Goal: Use online tool/utility: Utilize a website feature to perform a specific function

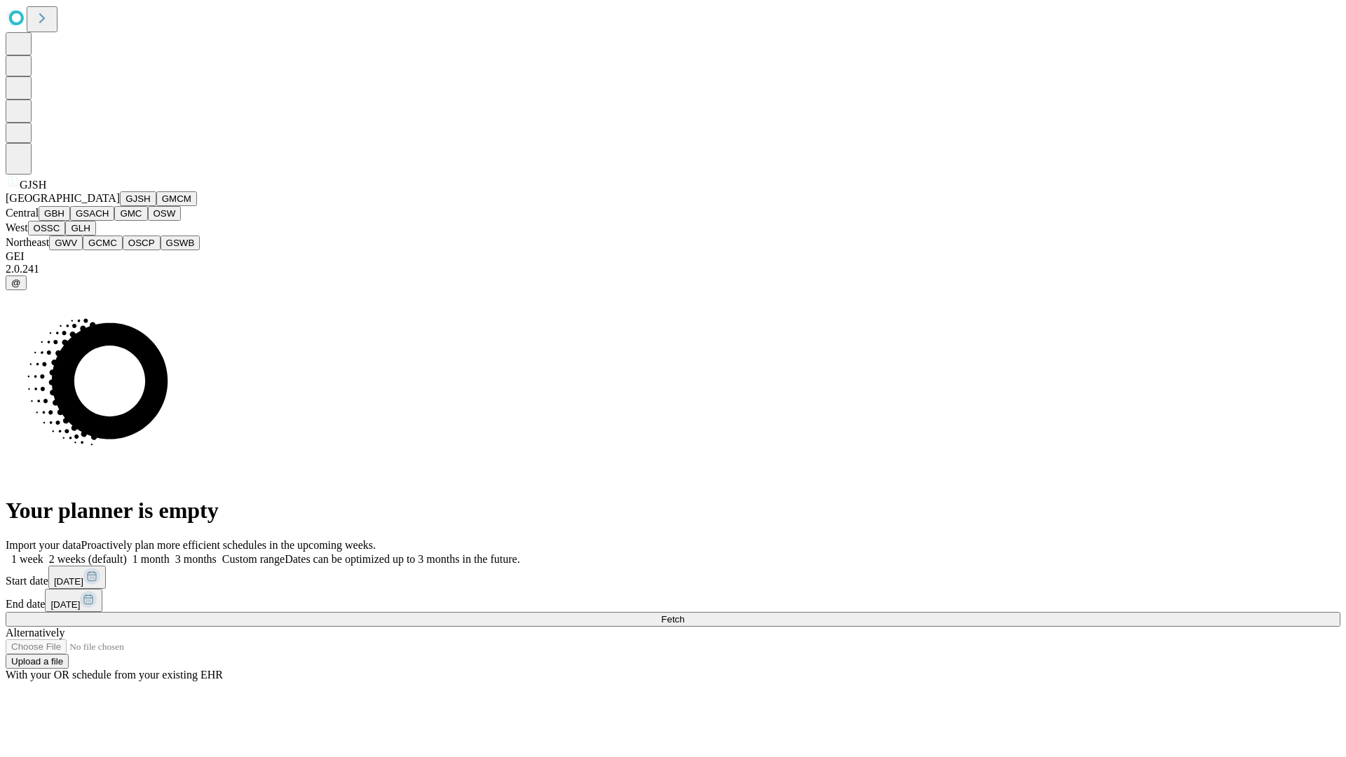
click at [120, 206] on button "GJSH" at bounding box center [138, 198] width 36 height 15
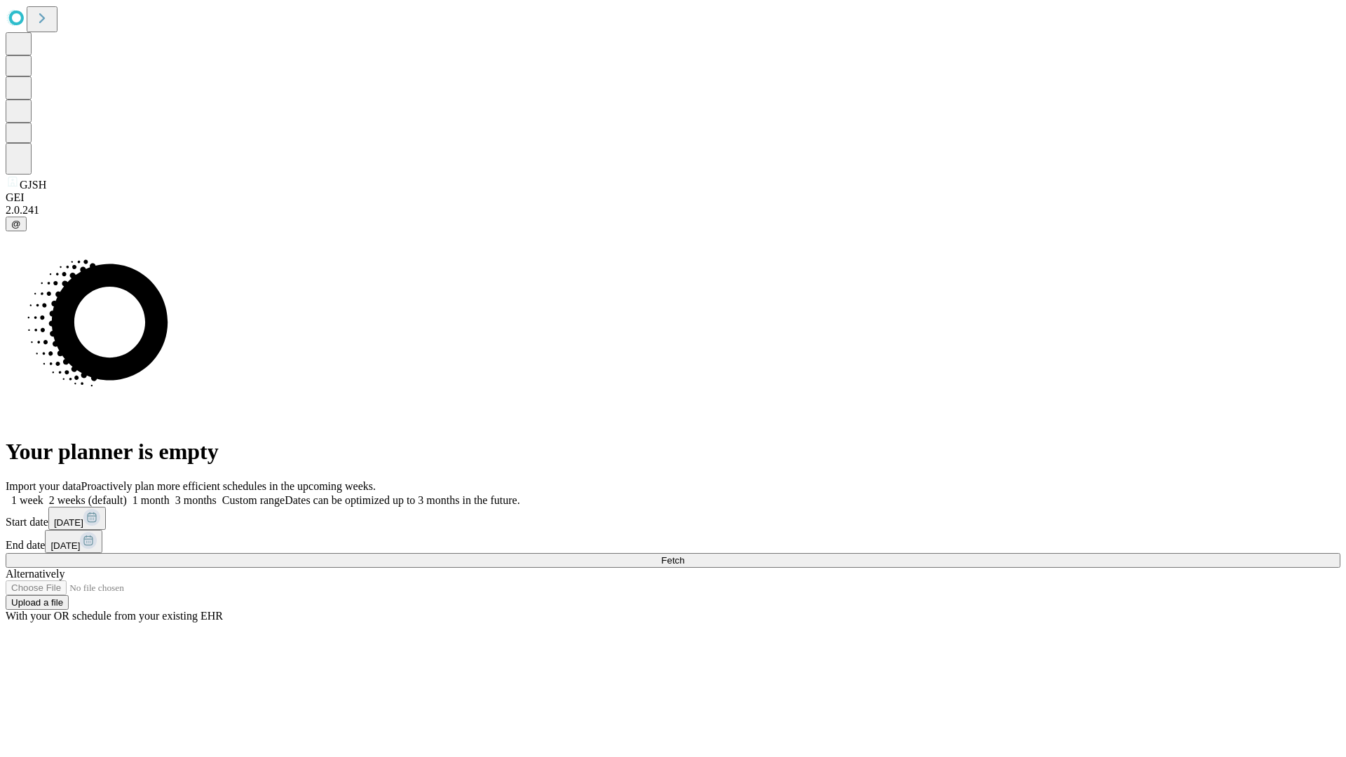
click at [170, 494] on label "1 month" at bounding box center [148, 500] width 43 height 12
click at [684, 555] on span "Fetch" at bounding box center [672, 560] width 23 height 11
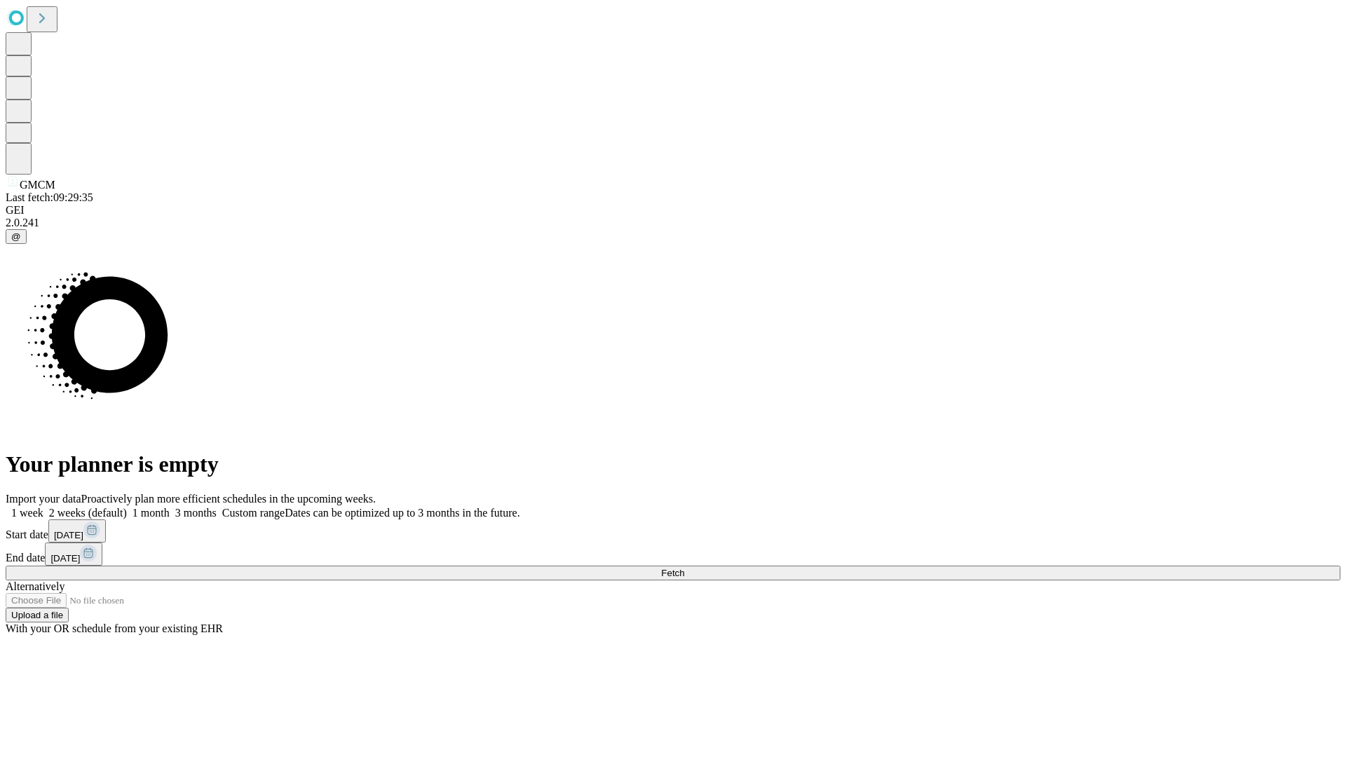
click at [170, 507] on label "1 month" at bounding box center [148, 513] width 43 height 12
click at [684, 568] on span "Fetch" at bounding box center [672, 573] width 23 height 11
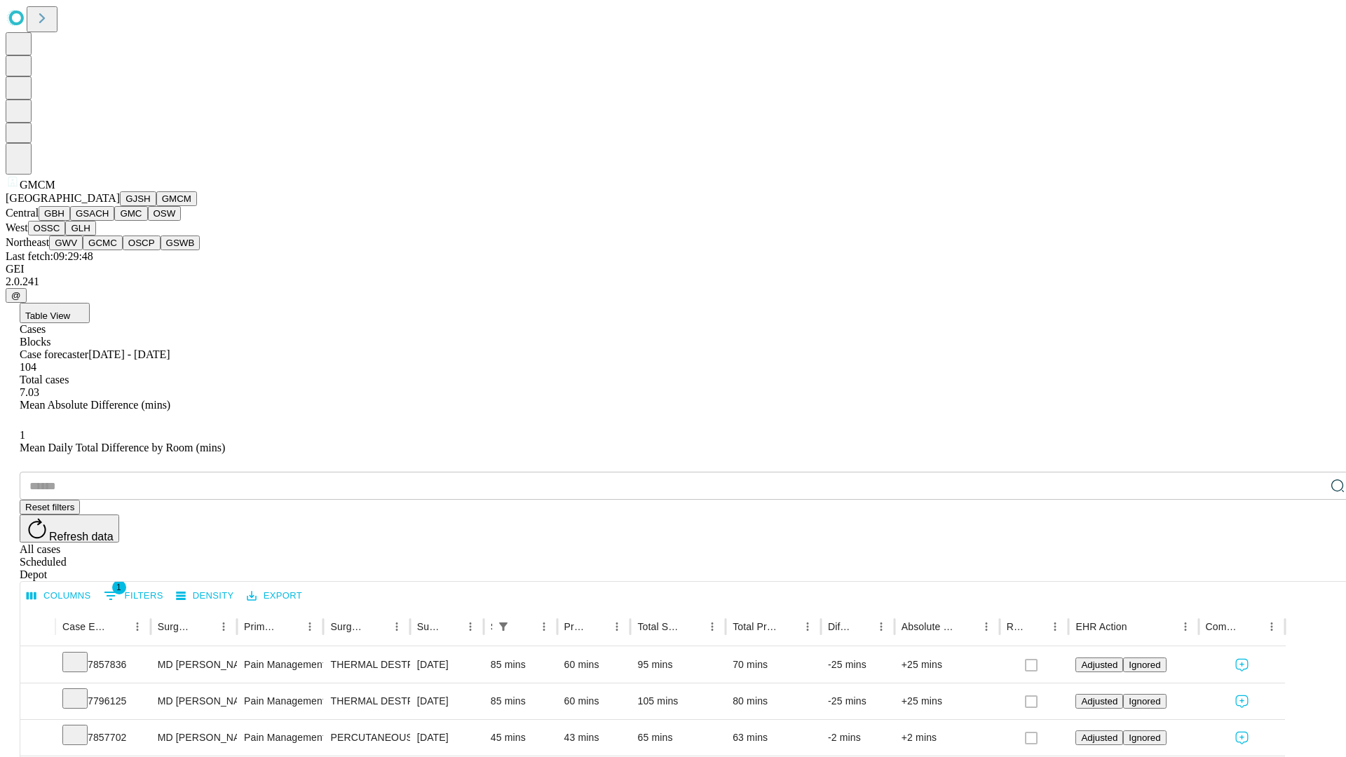
click at [70, 221] on button "GBH" at bounding box center [55, 213] width 32 height 15
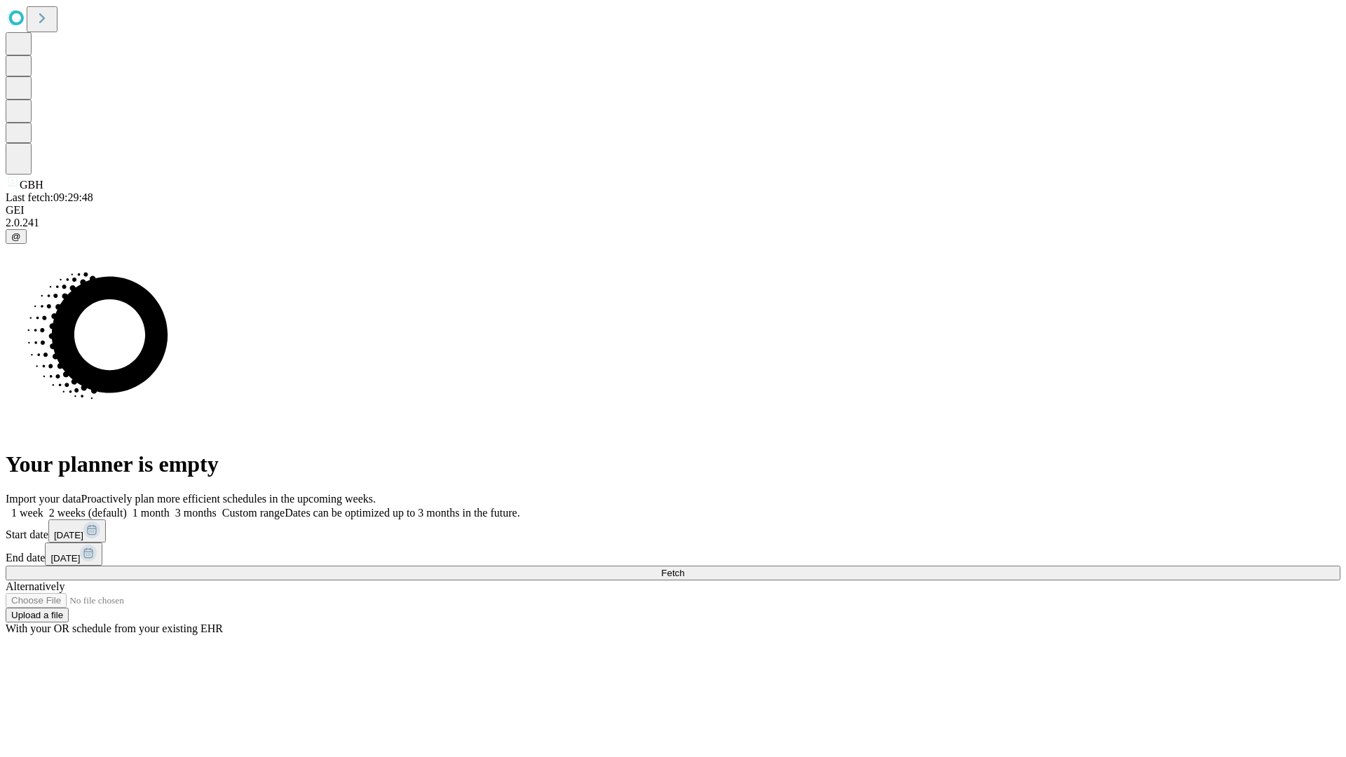
click at [170, 507] on label "1 month" at bounding box center [148, 513] width 43 height 12
click at [684, 568] on span "Fetch" at bounding box center [672, 573] width 23 height 11
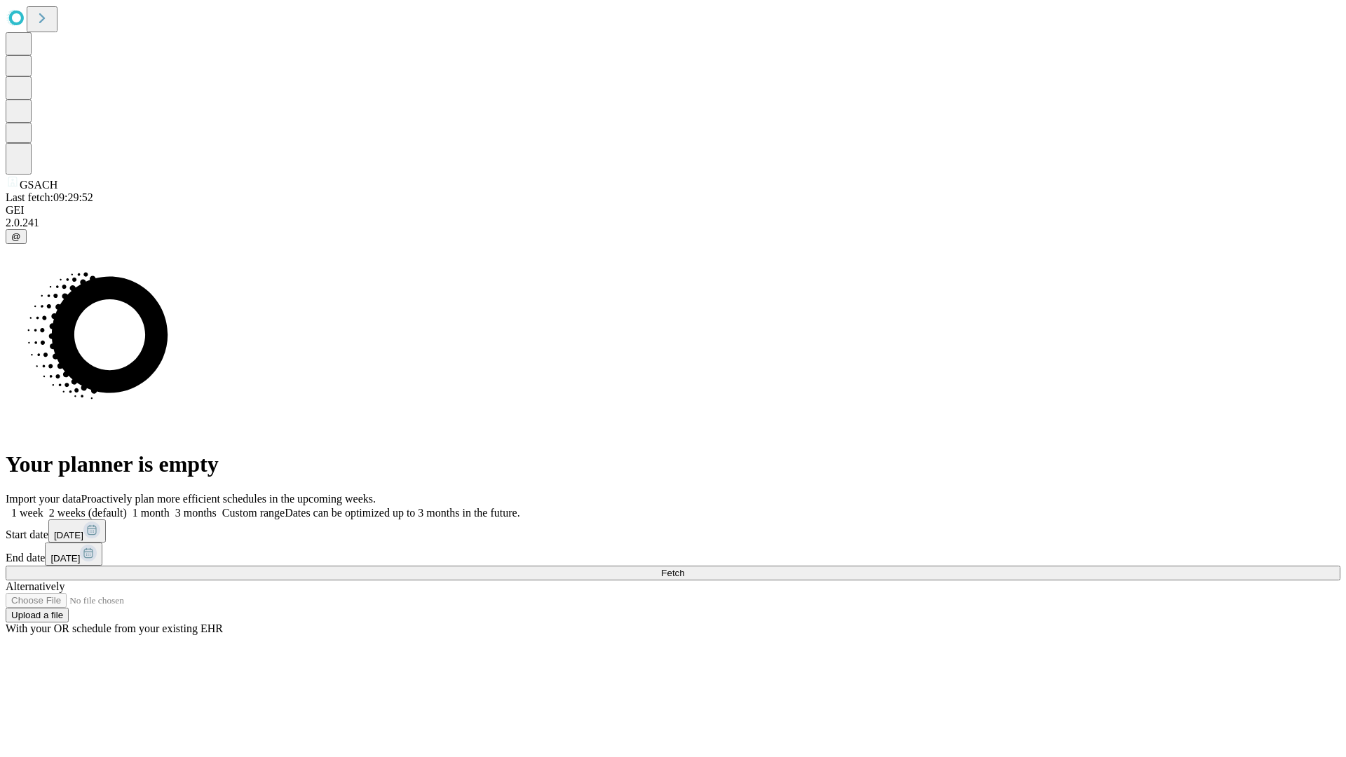
click at [170, 507] on label "1 month" at bounding box center [148, 513] width 43 height 12
click at [684, 568] on span "Fetch" at bounding box center [672, 573] width 23 height 11
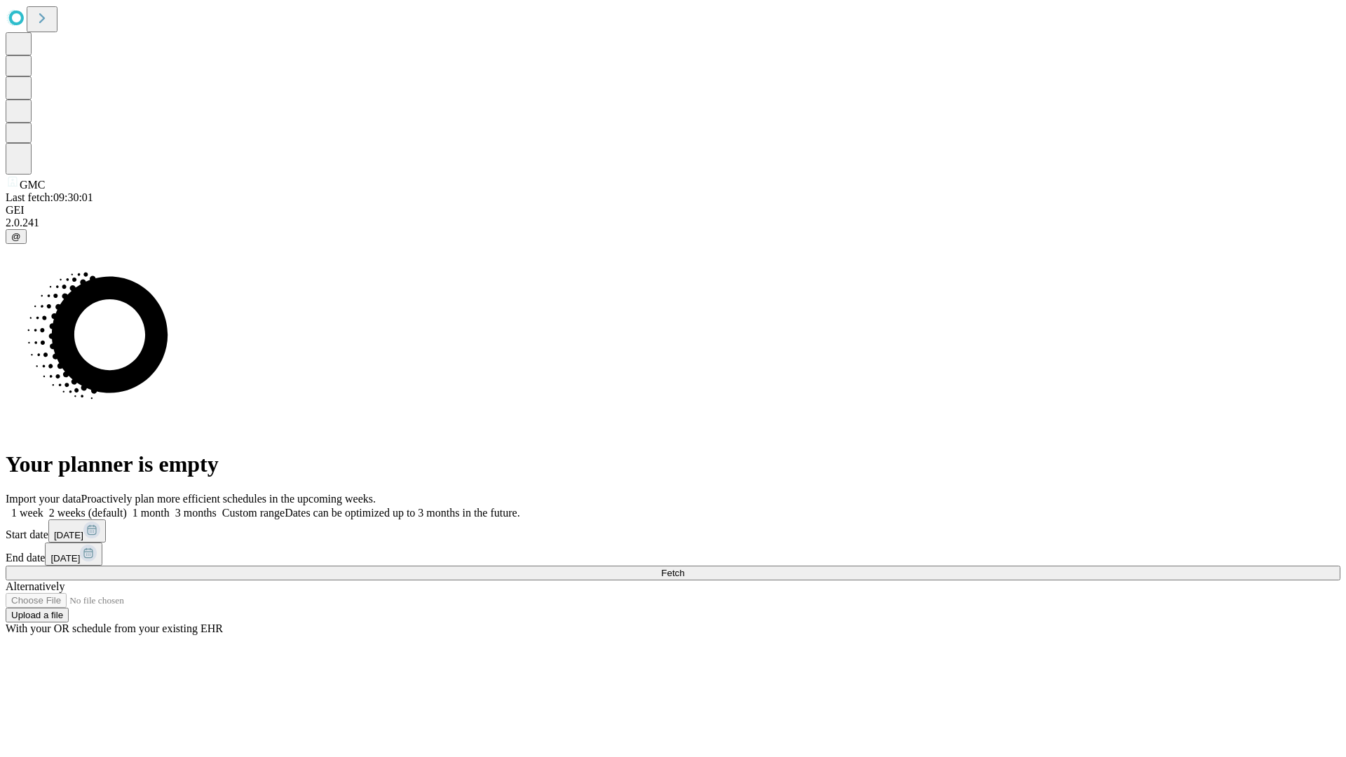
click at [684, 568] on span "Fetch" at bounding box center [672, 573] width 23 height 11
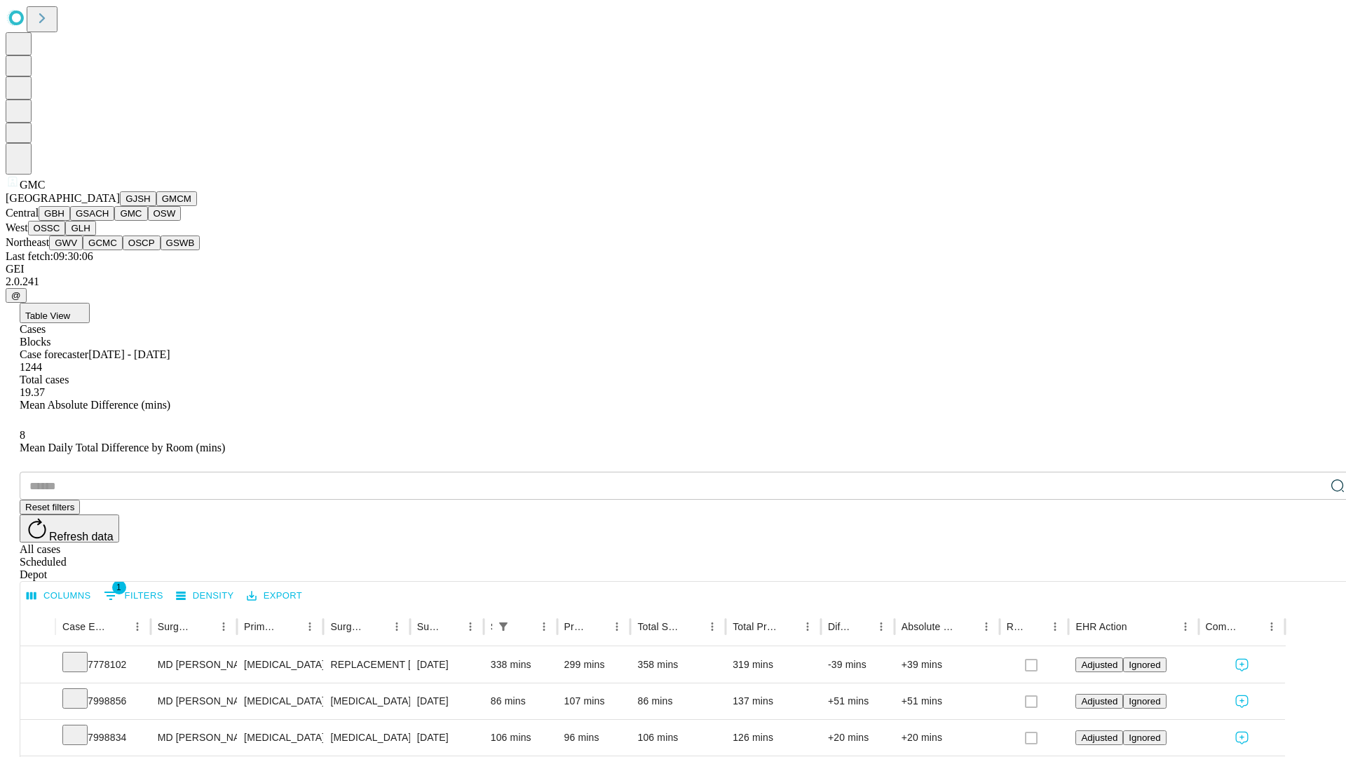
click at [148, 221] on button "OSW" at bounding box center [165, 213] width 34 height 15
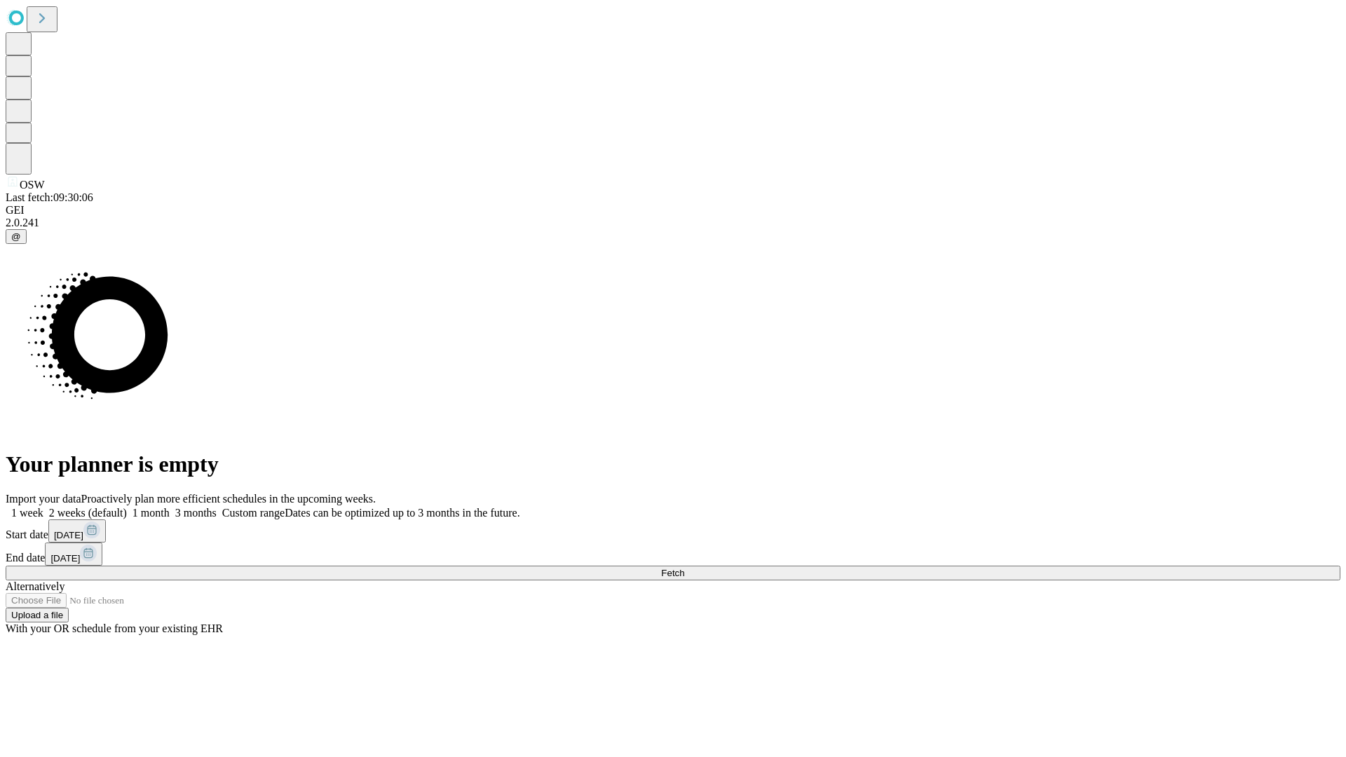
click at [170, 507] on label "1 month" at bounding box center [148, 513] width 43 height 12
click at [684, 568] on span "Fetch" at bounding box center [672, 573] width 23 height 11
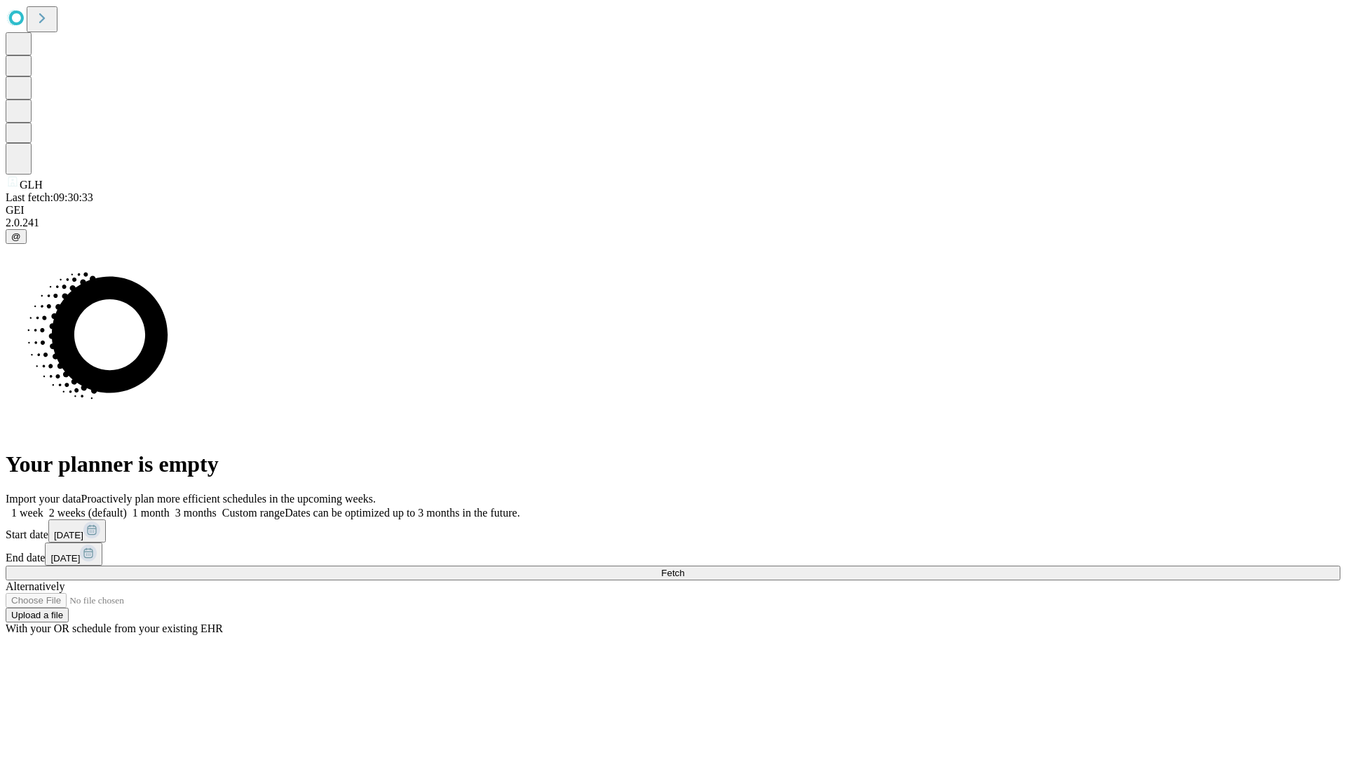
click at [170, 507] on label "1 month" at bounding box center [148, 513] width 43 height 12
click at [684, 568] on span "Fetch" at bounding box center [672, 573] width 23 height 11
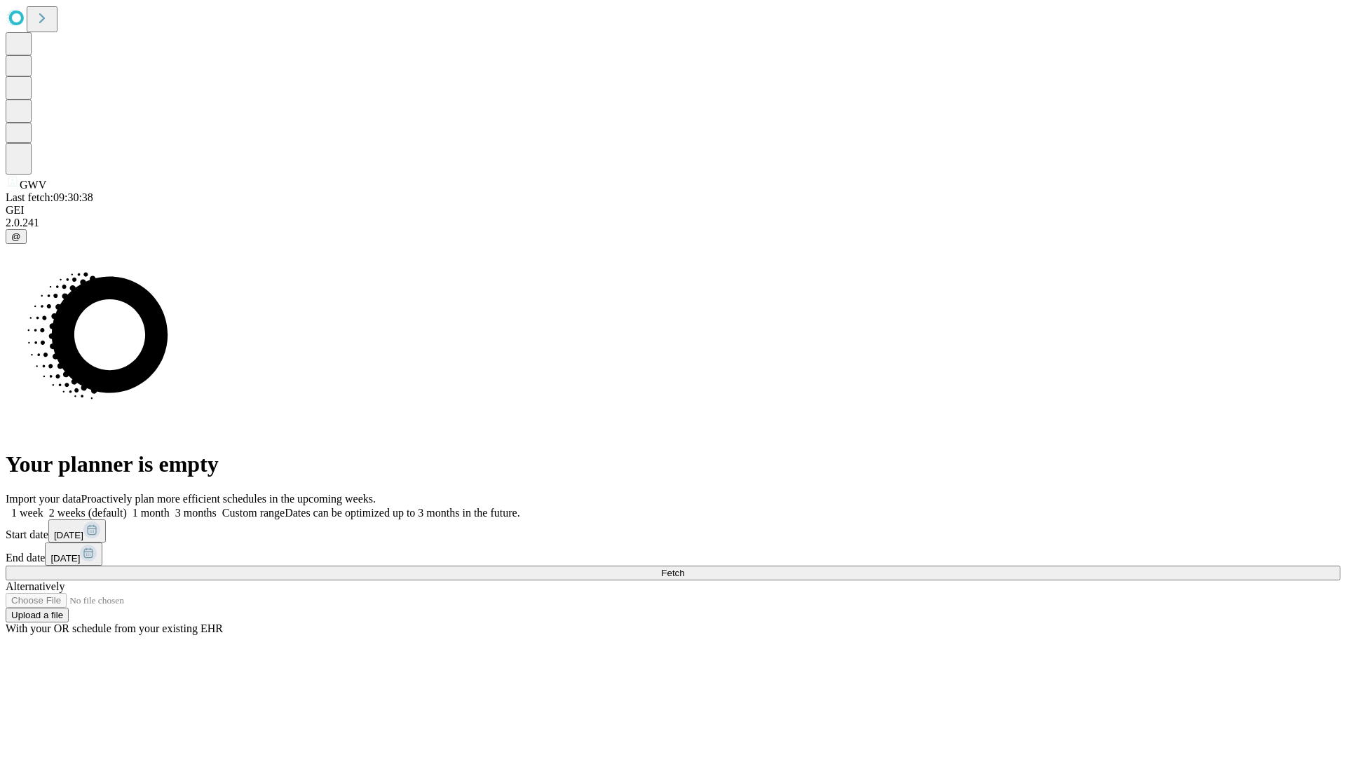
click at [170, 507] on label "1 month" at bounding box center [148, 513] width 43 height 12
click at [684, 568] on span "Fetch" at bounding box center [672, 573] width 23 height 11
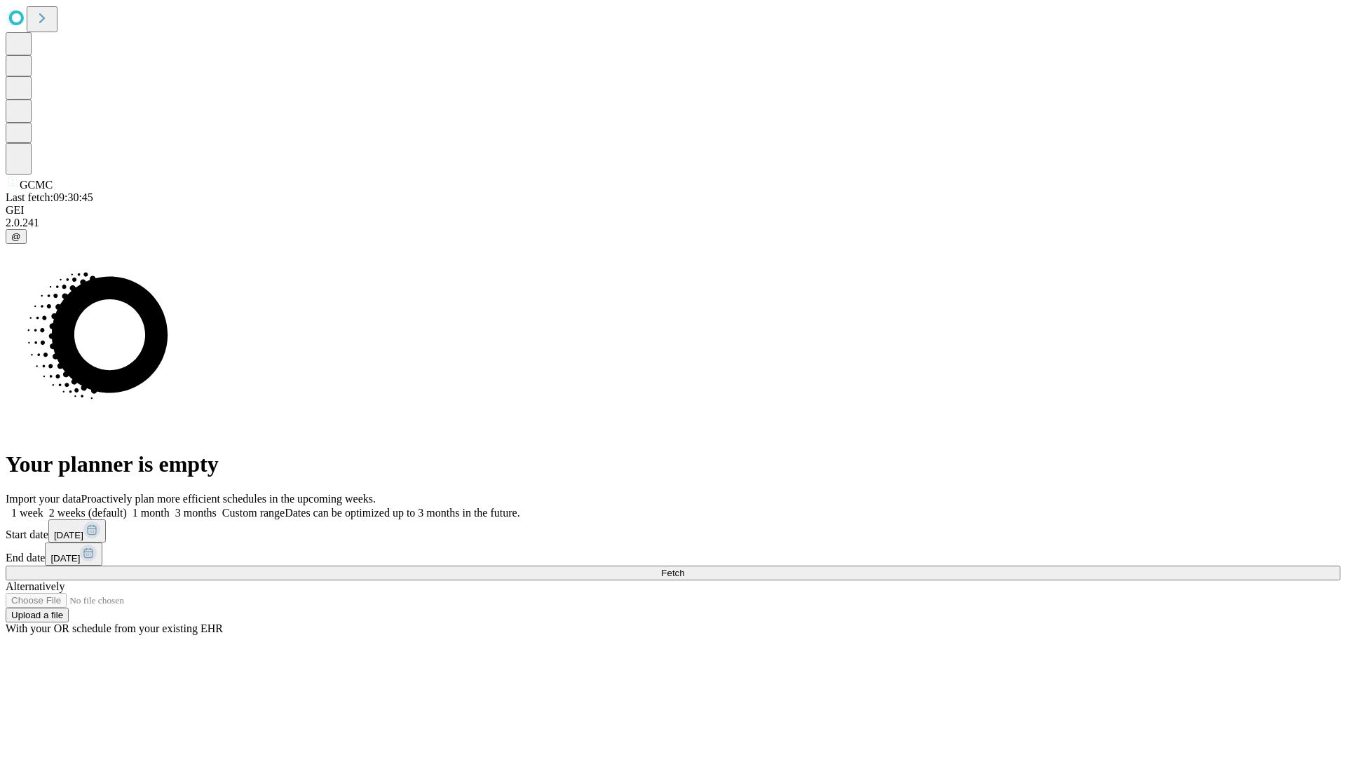
click at [170, 507] on label "1 month" at bounding box center [148, 513] width 43 height 12
click at [684, 568] on span "Fetch" at bounding box center [672, 573] width 23 height 11
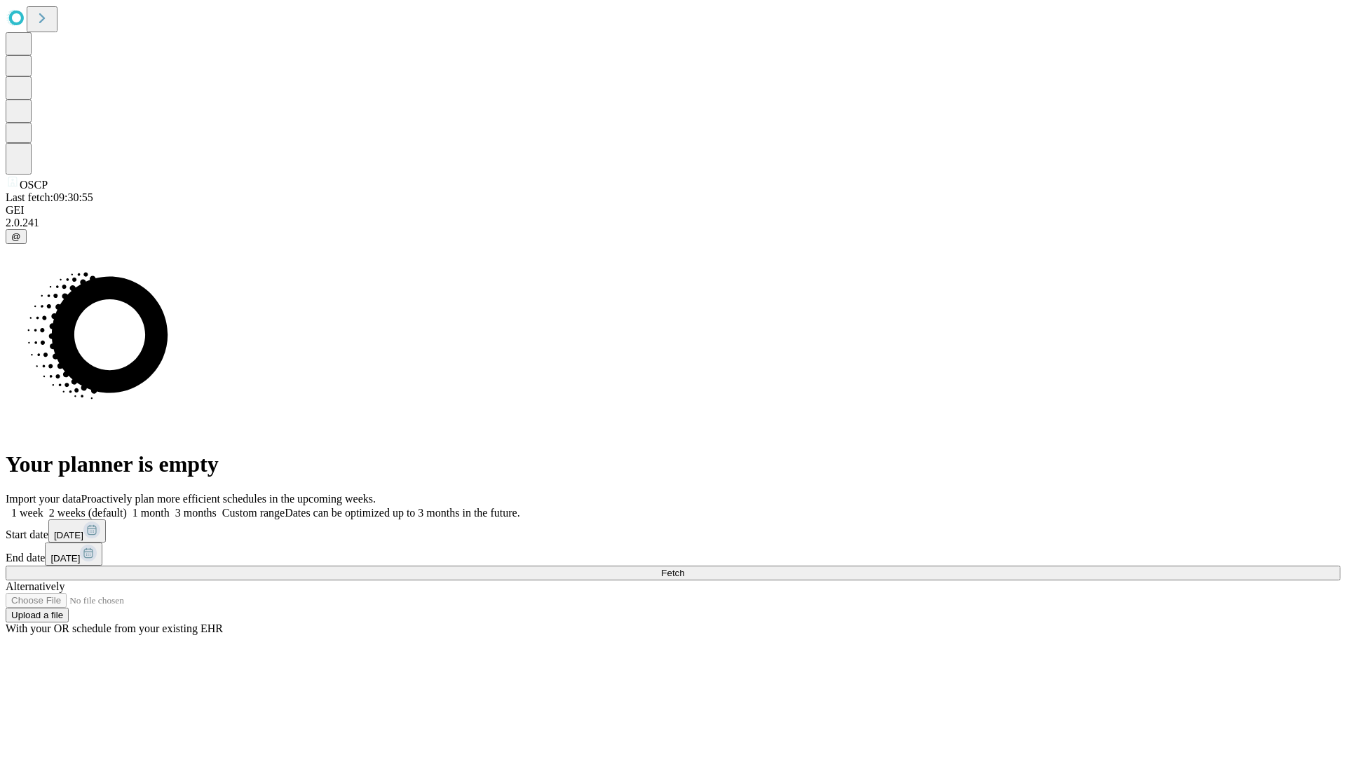
click at [170, 507] on label "1 month" at bounding box center [148, 513] width 43 height 12
click at [684, 568] on span "Fetch" at bounding box center [672, 573] width 23 height 11
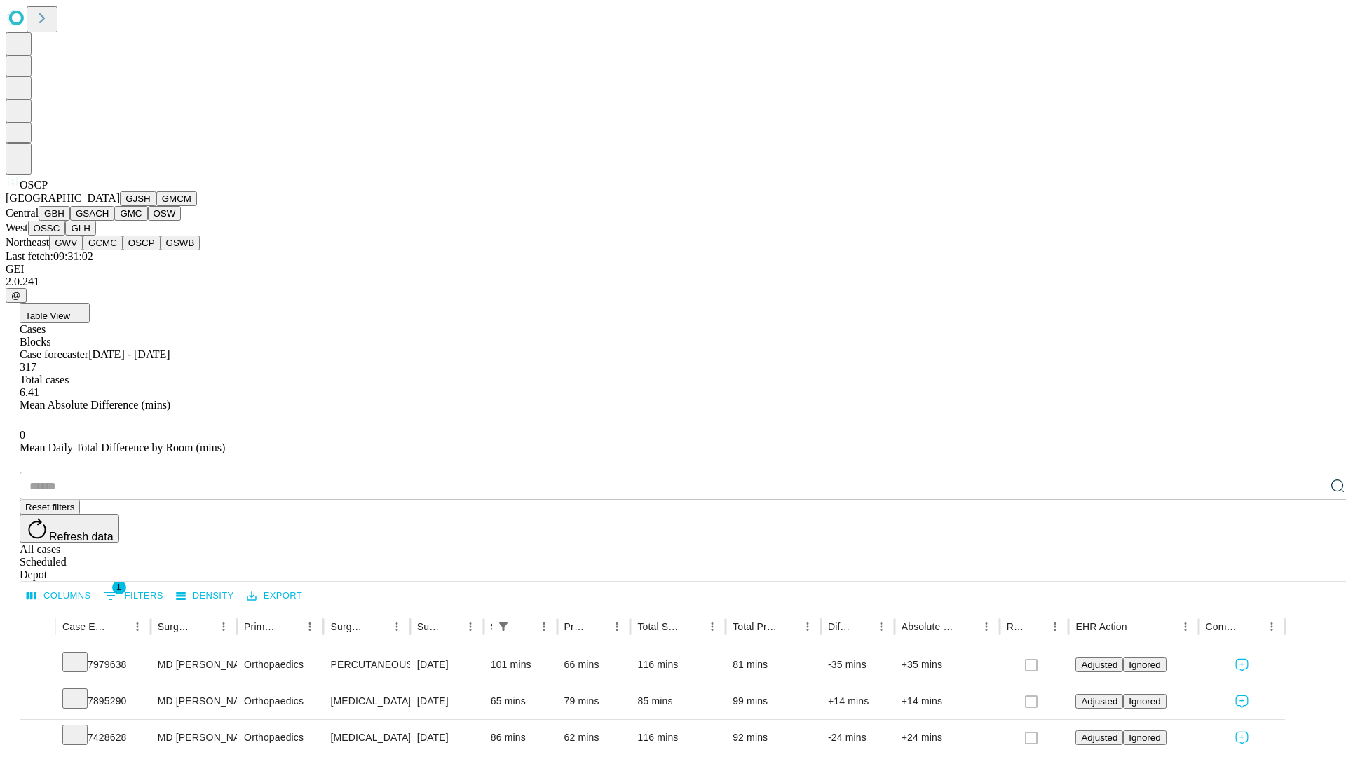
click at [161, 250] on button "GSWB" at bounding box center [181, 243] width 40 height 15
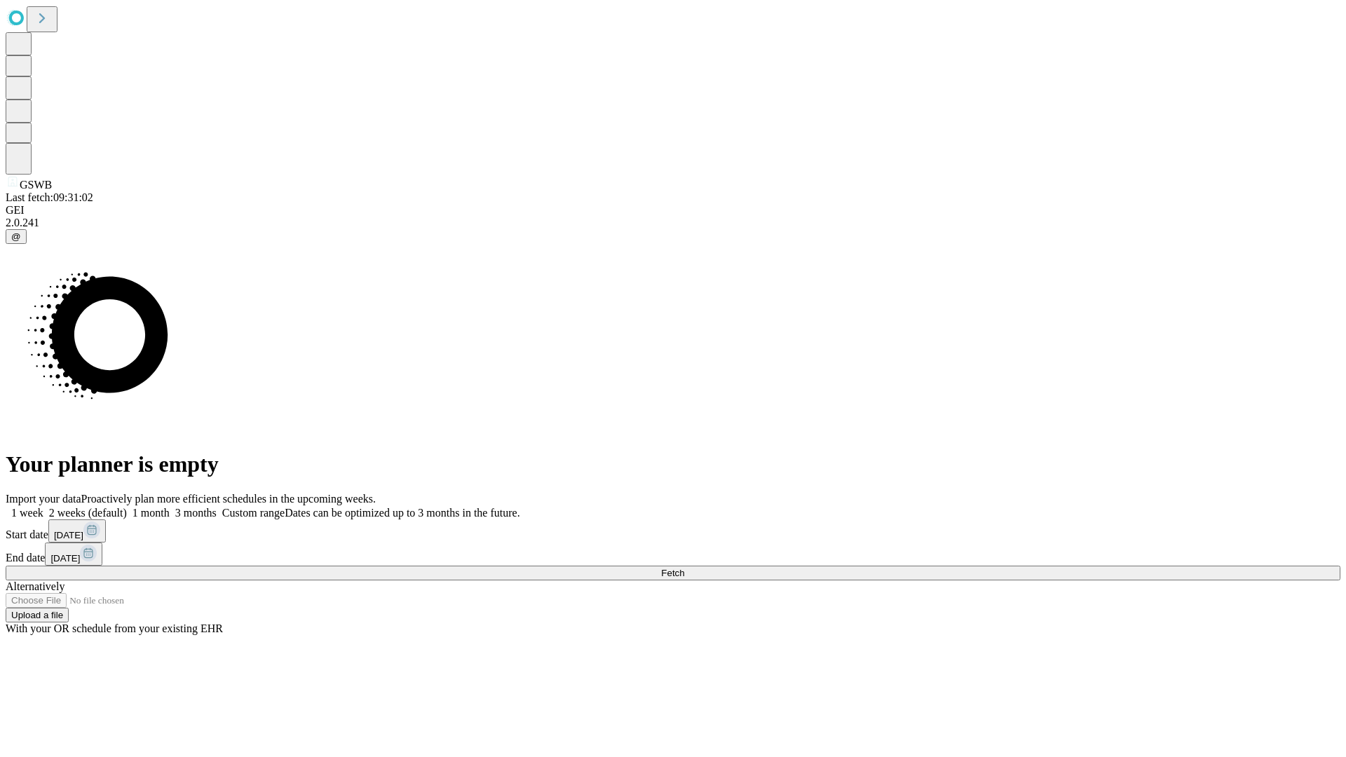
click at [684, 568] on span "Fetch" at bounding box center [672, 573] width 23 height 11
